Goal: Book appointment/travel/reservation

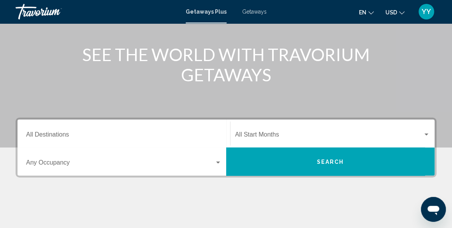
scroll to position [87, 0]
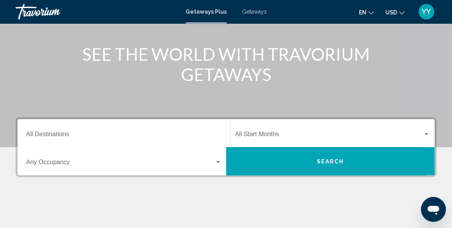
click at [47, 134] on input "Destination All Destinations" at bounding box center [124, 136] width 196 height 7
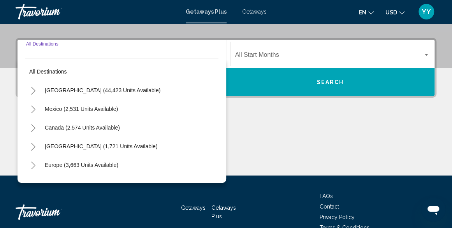
scroll to position [178, 0]
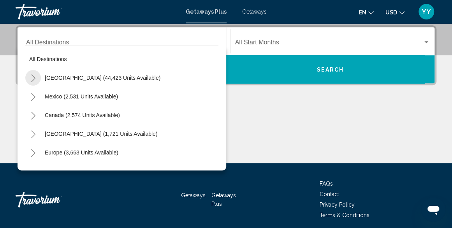
click at [33, 77] on icon "Toggle United States (44,423 units available)" at bounding box center [33, 78] width 6 height 8
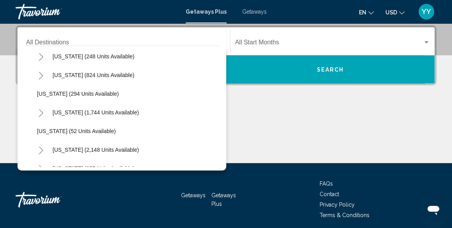
scroll to position [544, 0]
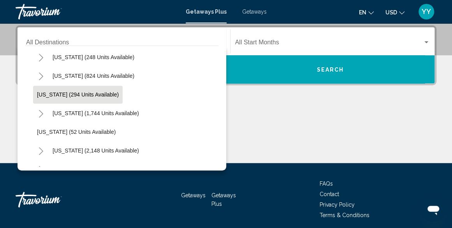
click at [50, 90] on button "[US_STATE] (294 units available)" at bounding box center [78, 95] width 90 height 18
type input "**********"
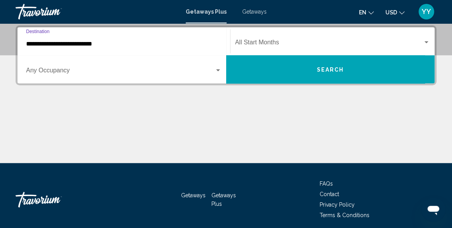
click at [327, 71] on span "Search" at bounding box center [330, 70] width 27 height 6
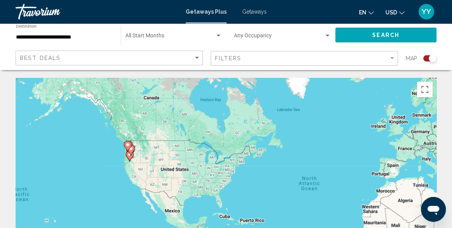
drag, startPoint x: 238, startPoint y: 115, endPoint x: 347, endPoint y: 115, distance: 109.1
click at [347, 115] on div "To activate drag with keyboard, press Alt + Enter. Once in keyboard drag state,…" at bounding box center [226, 195] width 421 height 234
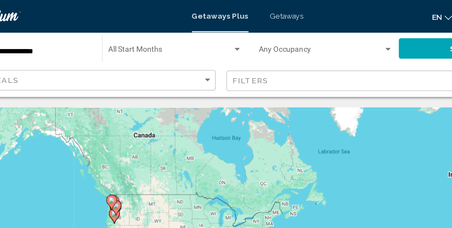
click at [252, 11] on span "Getaways" at bounding box center [254, 12] width 25 height 6
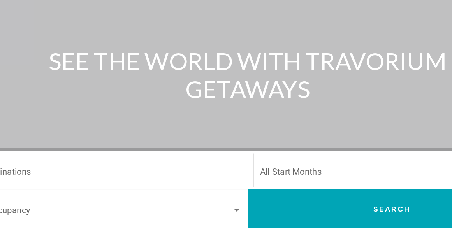
scroll to position [33, 0]
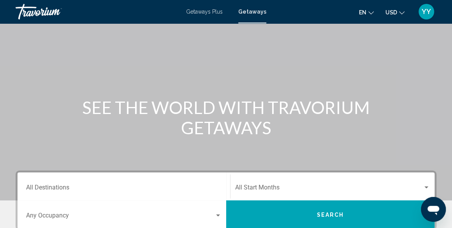
click at [57, 185] on div "Destination All Destinations" at bounding box center [124, 187] width 196 height 25
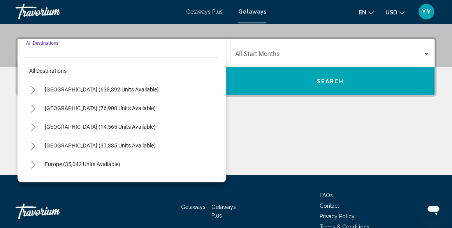
scroll to position [178, 0]
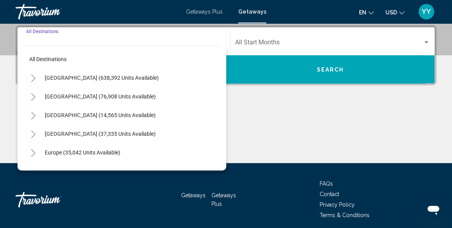
click at [32, 80] on icon "Toggle United States (638,392 units available)" at bounding box center [33, 78] width 6 height 8
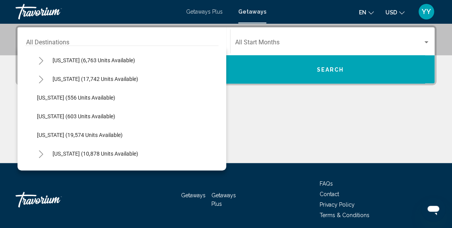
scroll to position [562, 0]
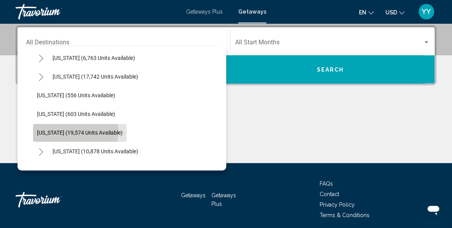
click at [60, 130] on span "[US_STATE] (19,574 units available)" at bounding box center [80, 133] width 86 height 6
type input "**********"
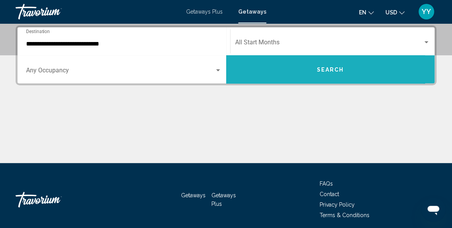
click at [332, 68] on span "Search" at bounding box center [330, 70] width 27 height 6
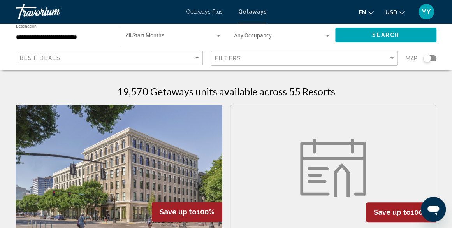
click at [429, 58] on div "Search widget" at bounding box center [428, 59] width 8 height 8
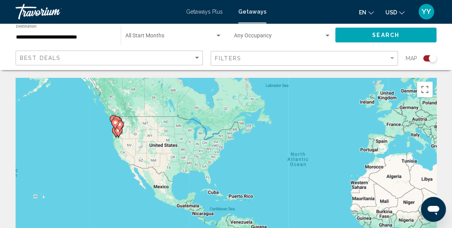
drag, startPoint x: 208, startPoint y: 129, endPoint x: 318, endPoint y: 102, distance: 112.6
click at [318, 102] on div "To activate drag with keyboard, press Alt + Enter. Once in keyboard drag state,…" at bounding box center [226, 195] width 421 height 234
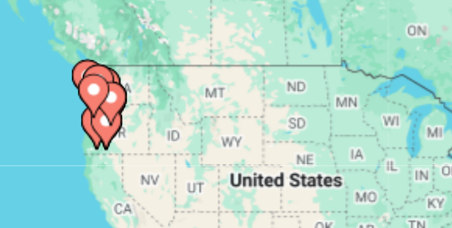
click at [113, 115] on gmp-advanced-marker "Main content" at bounding box center [117, 121] width 8 height 12
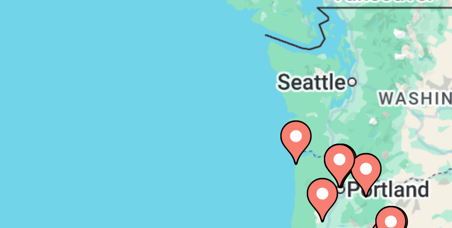
drag, startPoint x: 139, startPoint y: 128, endPoint x: 91, endPoint y: 88, distance: 62.3
click at [91, 88] on div "To activate drag with keyboard, press Alt + Enter. Once in keyboard drag state,…" at bounding box center [226, 195] width 421 height 234
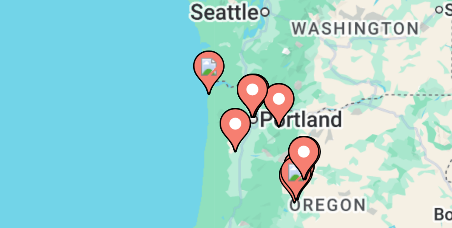
drag, startPoint x: 113, startPoint y: 130, endPoint x: 122, endPoint y: 115, distance: 17.1
click at [94, 113] on div "To activate drag with keyboard, press Alt + Enter. Once in keyboard drag state,…" at bounding box center [226, 195] width 421 height 234
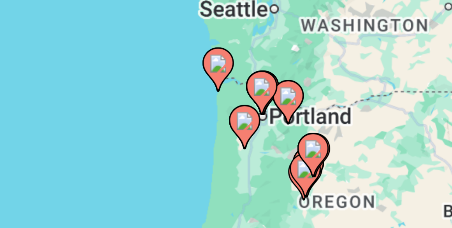
click at [148, 111] on image "Main content" at bounding box center [148, 112] width 5 height 5
type input "**********"
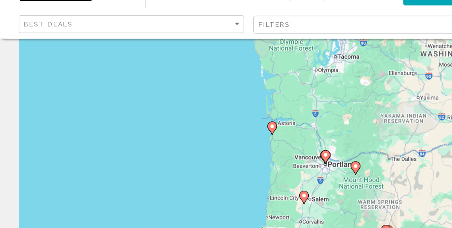
scroll to position [44, 0]
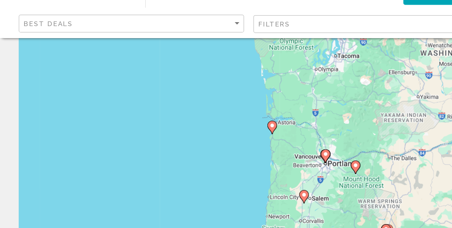
click at [226, 145] on image "Main content" at bounding box center [226, 143] width 5 height 5
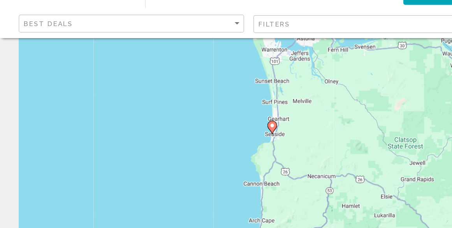
click at [226, 142] on image "Main content" at bounding box center [226, 143] width 5 height 5
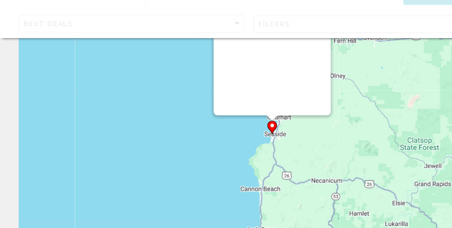
click at [226, 142] on image "Main content" at bounding box center [226, 143] width 5 height 5
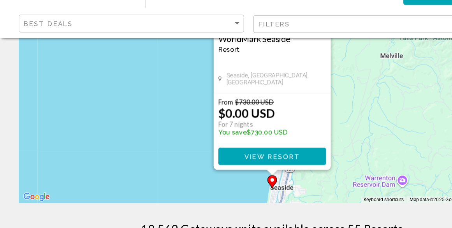
scroll to position [105, 0]
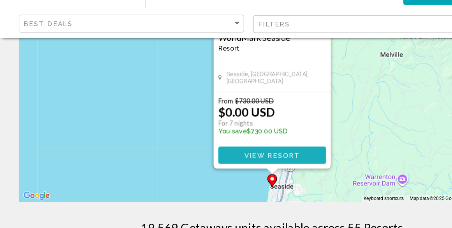
click at [206, 162] on button "View Resort" at bounding box center [227, 168] width 90 height 14
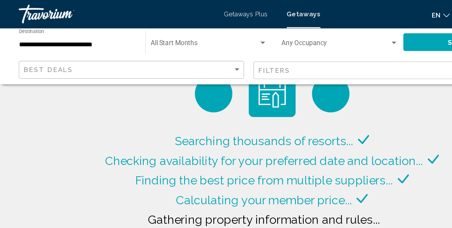
click at [221, 33] on div "Search widget" at bounding box center [218, 36] width 7 height 6
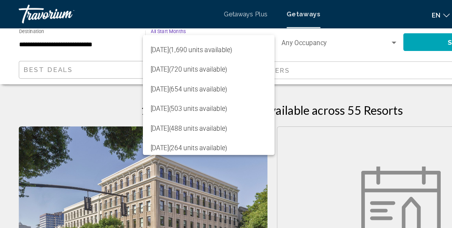
scroll to position [129, 0]
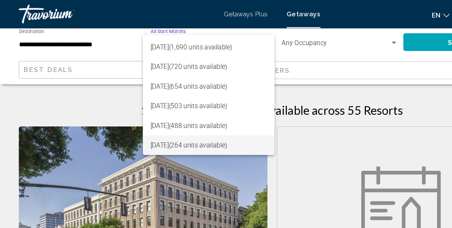
click at [196, 122] on span "[DATE] (264 units available)" at bounding box center [173, 121] width 97 height 16
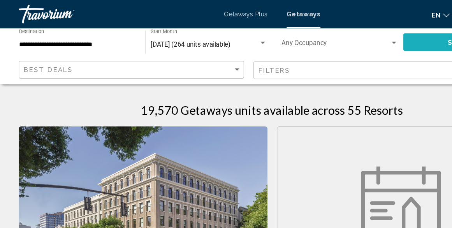
click at [360, 35] on button "Search" at bounding box center [386, 35] width 101 height 14
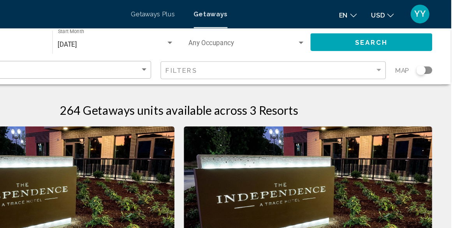
click at [328, 35] on div "Search widget" at bounding box center [328, 36] width 4 height 2
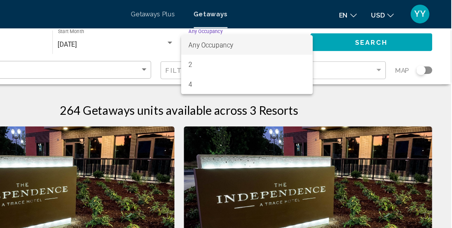
click at [187, 35] on div at bounding box center [226, 114] width 452 height 228
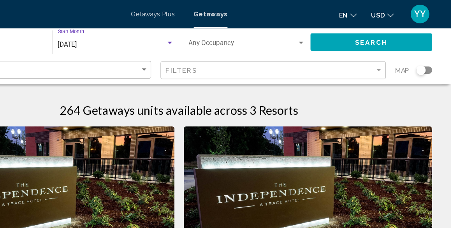
click at [217, 36] on div "Search widget" at bounding box center [219, 36] width 4 height 2
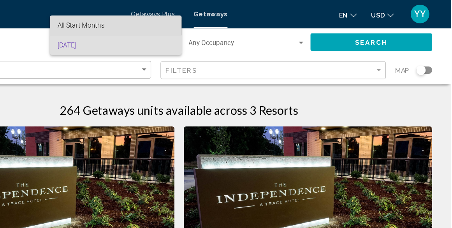
click at [207, 23] on span "All Start Months" at bounding box center [173, 21] width 97 height 16
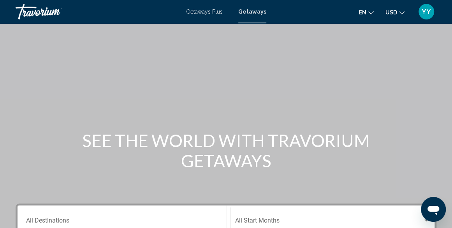
scroll to position [135, 0]
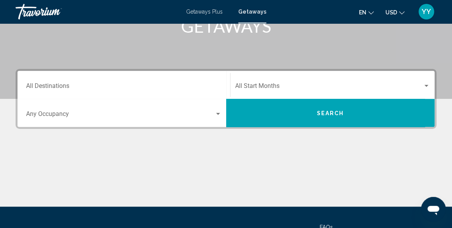
click at [426, 85] on div "Search widget" at bounding box center [426, 86] width 7 height 6
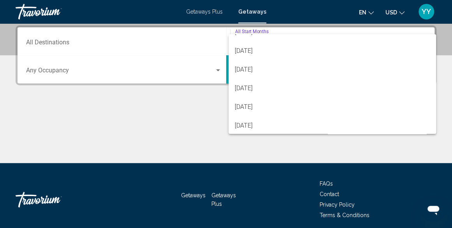
scroll to position [162, 0]
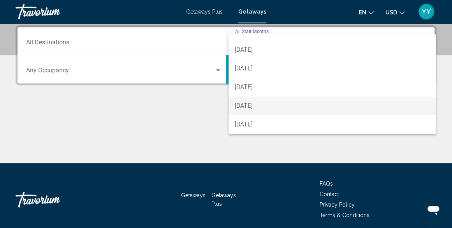
click at [275, 106] on span "[DATE]" at bounding box center [332, 106] width 195 height 19
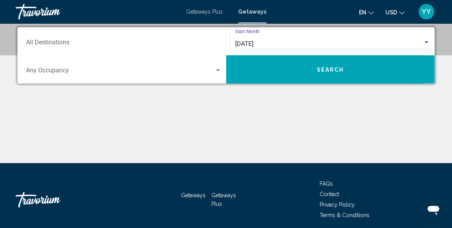
click at [327, 71] on span "Search" at bounding box center [330, 70] width 27 height 6
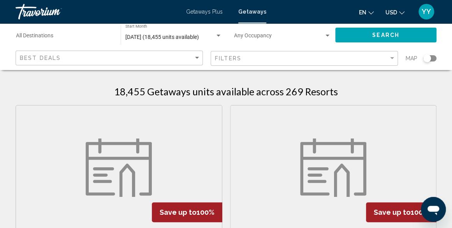
click at [79, 36] on input "Destination All Destinations" at bounding box center [64, 37] width 97 height 6
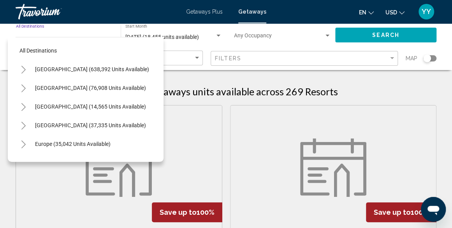
click at [429, 61] on div "Search widget" at bounding box center [428, 59] width 8 height 8
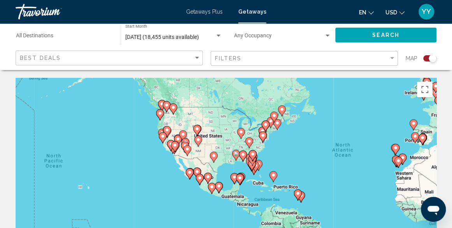
drag, startPoint x: 178, startPoint y: 115, endPoint x: 321, endPoint y: 82, distance: 146.3
click at [321, 82] on div "To activate drag with keyboard, press Alt + Enter. Once in keyboard drag state,…" at bounding box center [226, 195] width 421 height 234
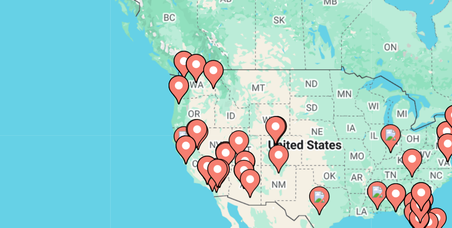
click at [160, 115] on image "Main content" at bounding box center [159, 113] width 5 height 5
type input "**********"
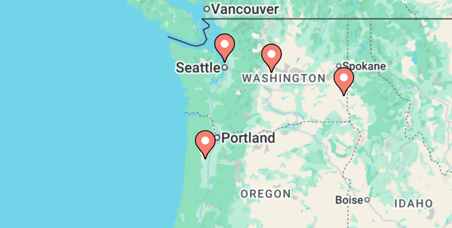
drag, startPoint x: 181, startPoint y: 125, endPoint x: 123, endPoint y: 73, distance: 77.3
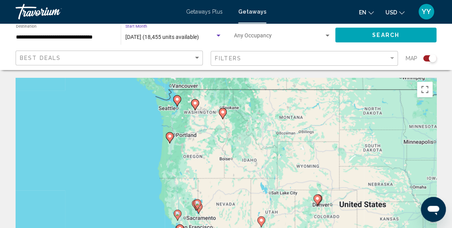
click at [218, 34] on div "Search widget" at bounding box center [218, 36] width 7 height 6
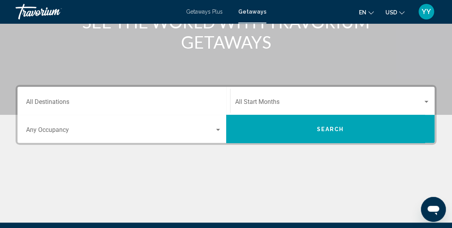
scroll to position [119, 0]
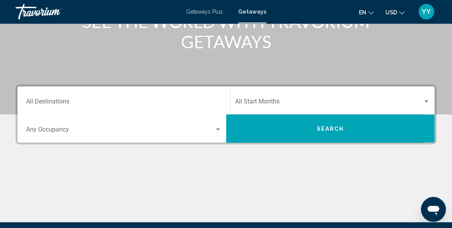
click at [176, 101] on input "Destination All Destinations" at bounding box center [124, 103] width 196 height 7
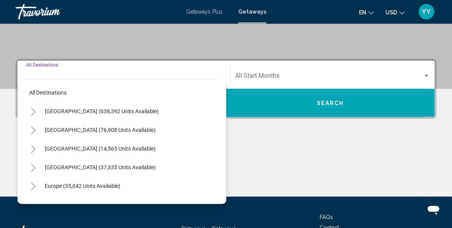
scroll to position [178, 0]
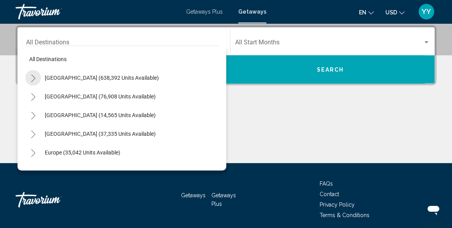
click at [33, 76] on icon "Toggle United States (638,392 units available)" at bounding box center [33, 78] width 4 height 8
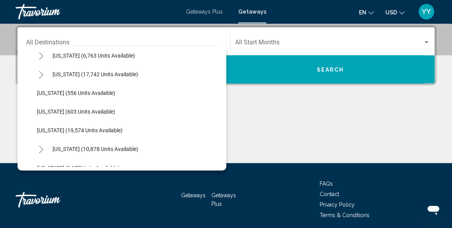
scroll to position [571, 0]
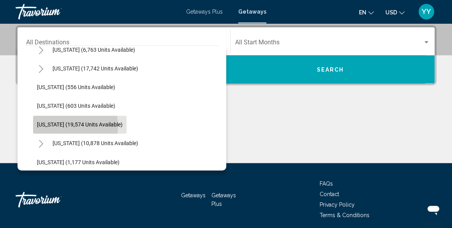
click at [46, 127] on span "[US_STATE] (19,574 units available)" at bounding box center [80, 125] width 86 height 6
type input "**********"
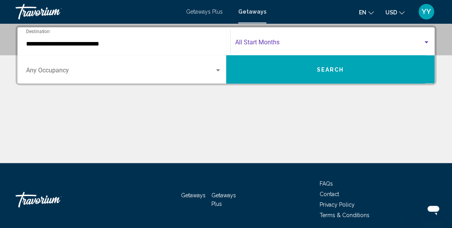
click at [426, 41] on div "Search widget" at bounding box center [426, 42] width 7 height 6
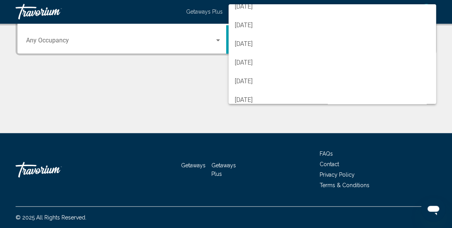
scroll to position [155, 0]
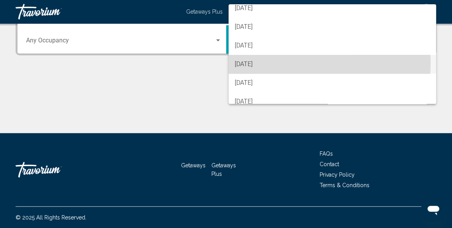
click at [243, 62] on span "[DATE]" at bounding box center [332, 64] width 195 height 19
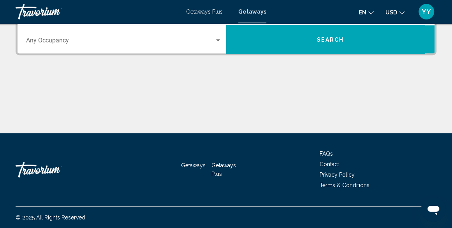
click at [256, 46] on button "Search" at bounding box center [330, 39] width 209 height 28
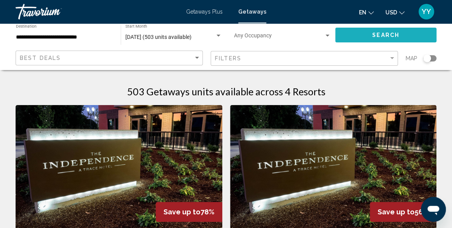
click at [352, 36] on button "Search" at bounding box center [386, 35] width 101 height 14
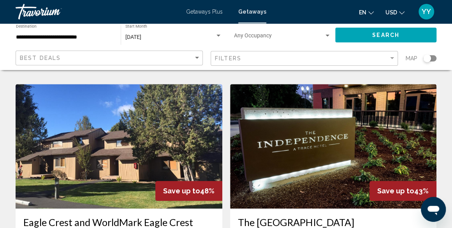
scroll to position [295, 0]
